Goal: Task Accomplishment & Management: Use online tool/utility

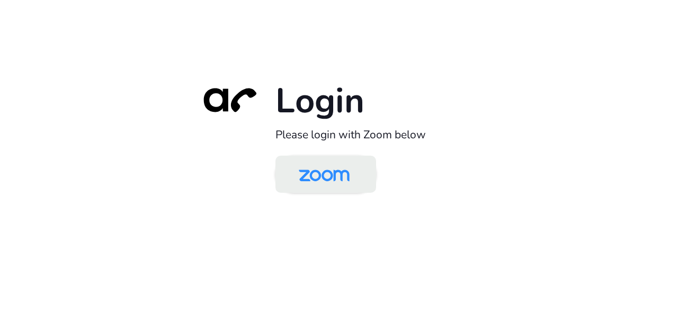
click at [319, 178] on img at bounding box center [323, 175] width 73 height 34
click at [310, 182] on img at bounding box center [323, 175] width 73 height 34
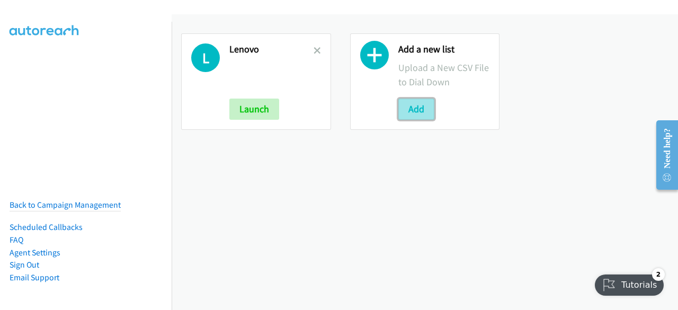
click at [414, 106] on button "Add" at bounding box center [416, 108] width 36 height 21
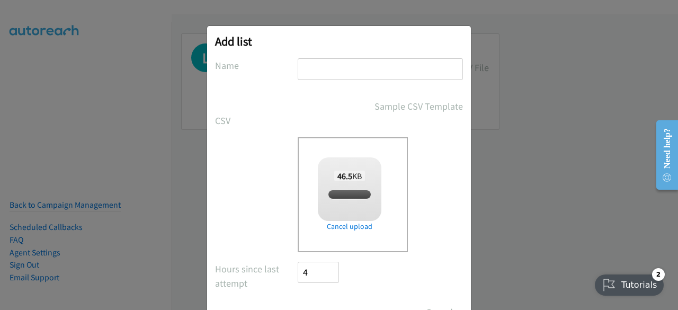
checkbox input "true"
click at [329, 73] on input "text" at bounding box center [380, 69] width 165 height 22
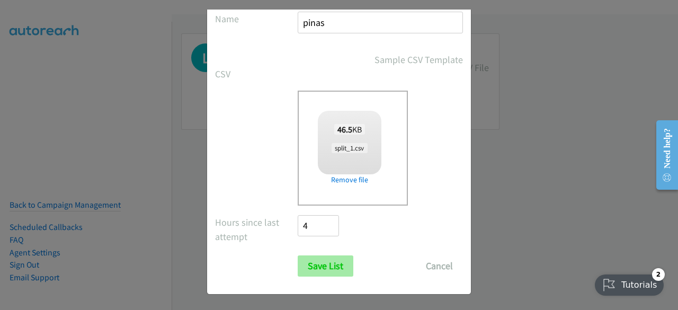
type input "pinas"
click at [332, 260] on input "Save List" at bounding box center [326, 265] width 56 height 21
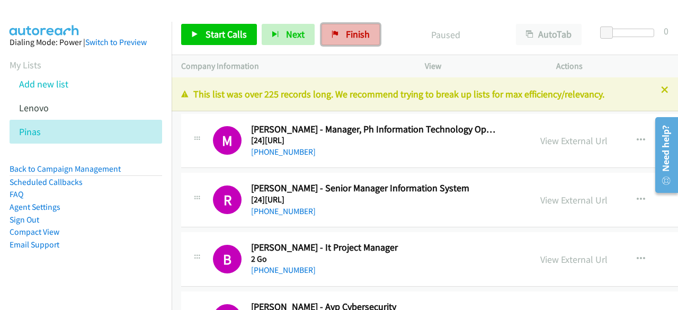
drag, startPoint x: 339, startPoint y: 33, endPoint x: 357, endPoint y: 39, distance: 18.9
click at [339, 33] on link "Finish" at bounding box center [350, 34] width 58 height 21
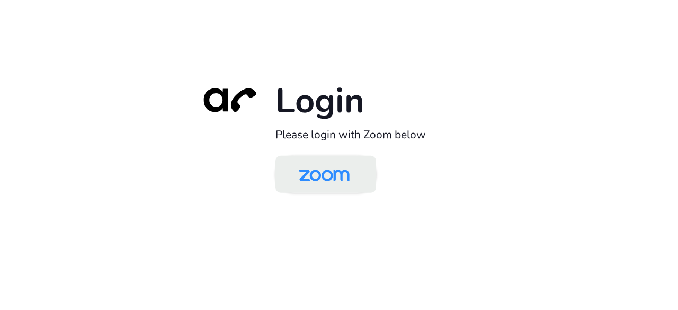
click at [345, 181] on img at bounding box center [323, 175] width 73 height 34
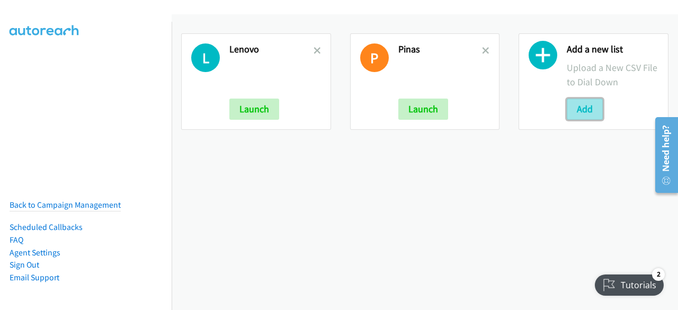
click at [575, 111] on button "Add" at bounding box center [584, 108] width 36 height 21
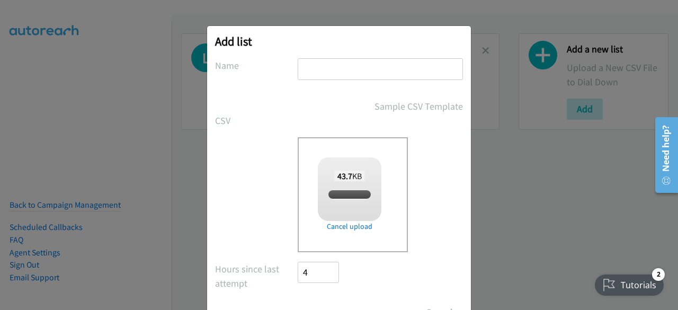
checkbox input "true"
click at [342, 75] on input "text" at bounding box center [380, 69] width 165 height 22
type input "lenovo 1.1"
click at [298, 302] on input "Save List" at bounding box center [326, 312] width 56 height 21
